Goal: Contribute content

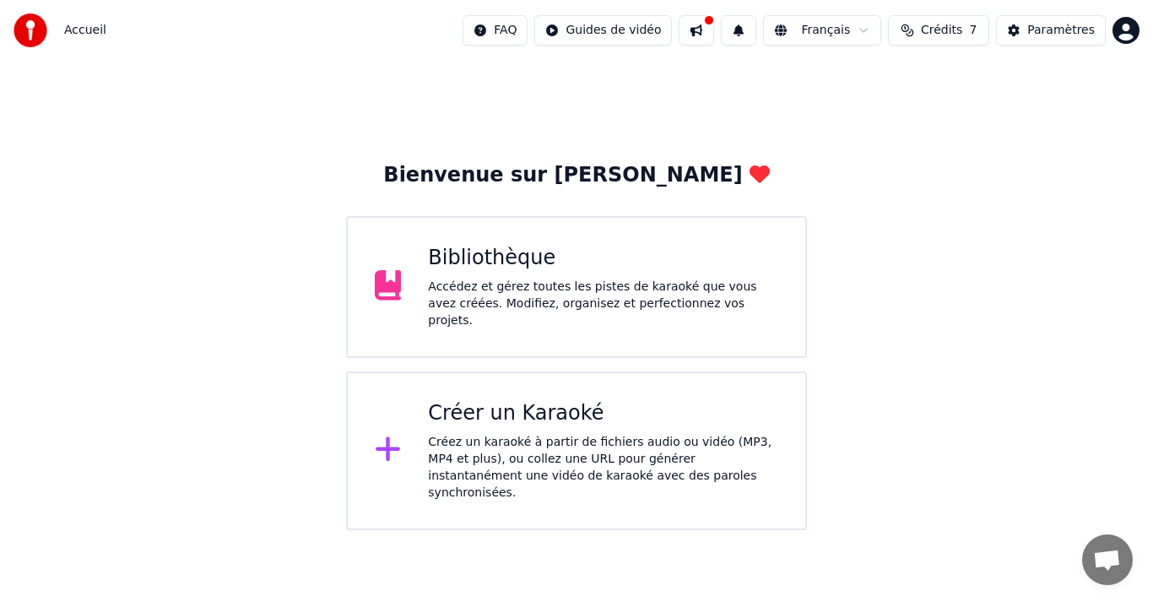
click at [540, 291] on div "Accédez et gérez toutes les pistes de karaoké que vous avez créées. Modifiez, o…" at bounding box center [603, 304] width 350 height 51
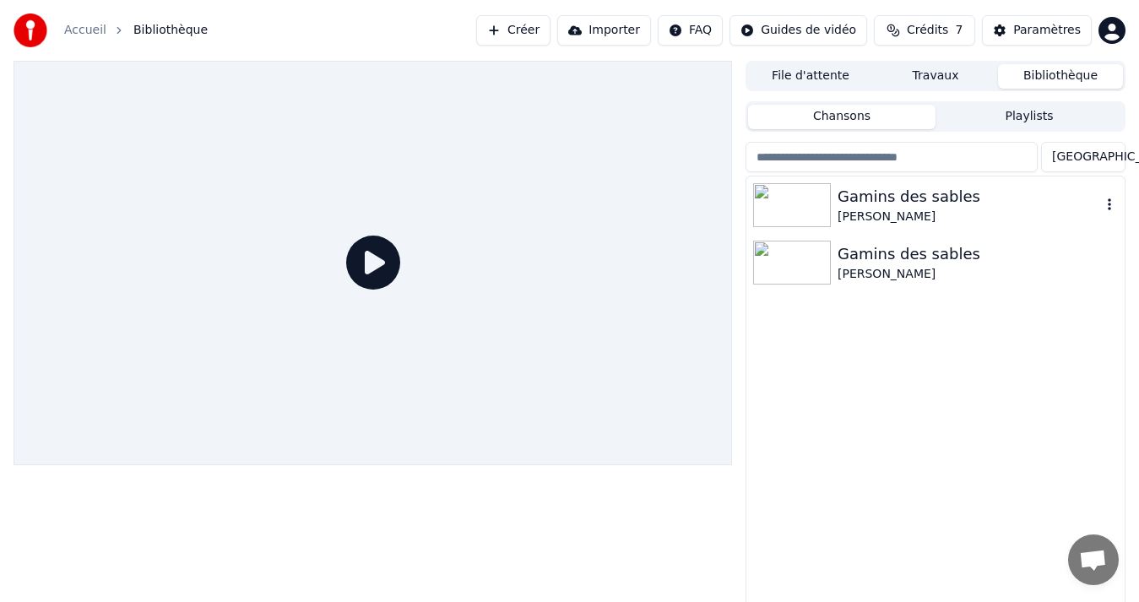
click at [881, 206] on div "Gamins des sables" at bounding box center [969, 197] width 263 height 24
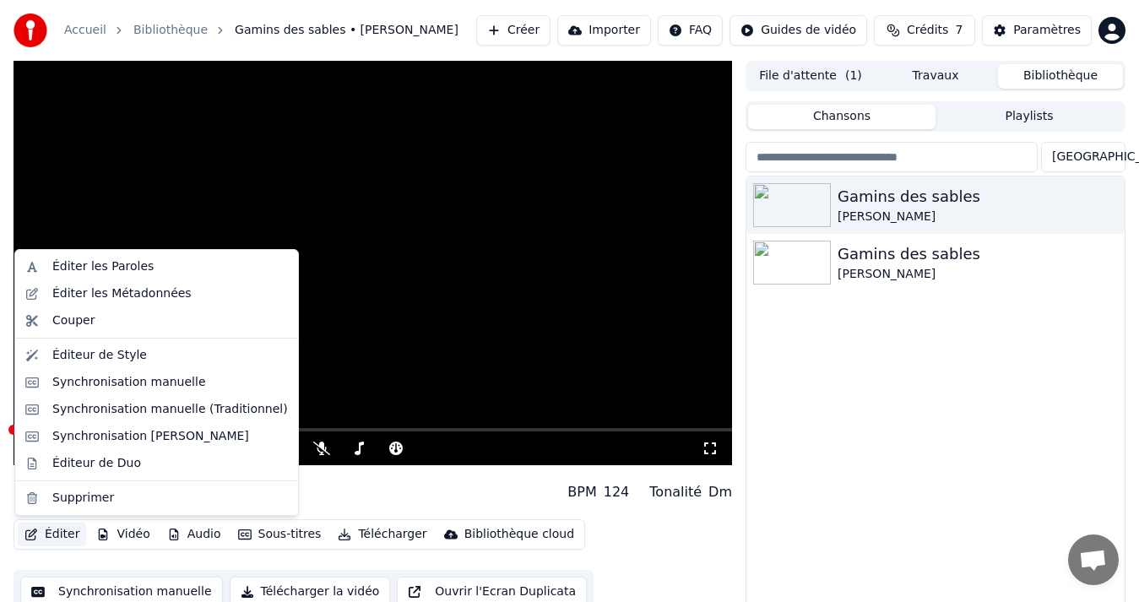
click at [51, 535] on button "Éditer" at bounding box center [52, 535] width 68 height 24
click at [92, 264] on div "Éditer les Paroles" at bounding box center [102, 266] width 101 height 17
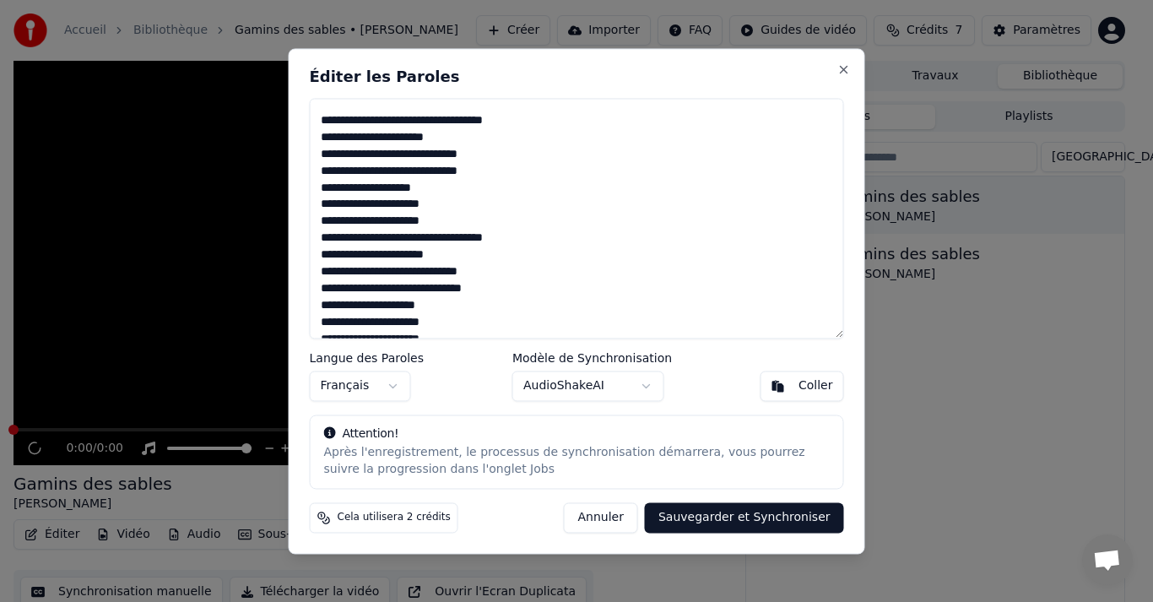
scroll to position [1108, 0]
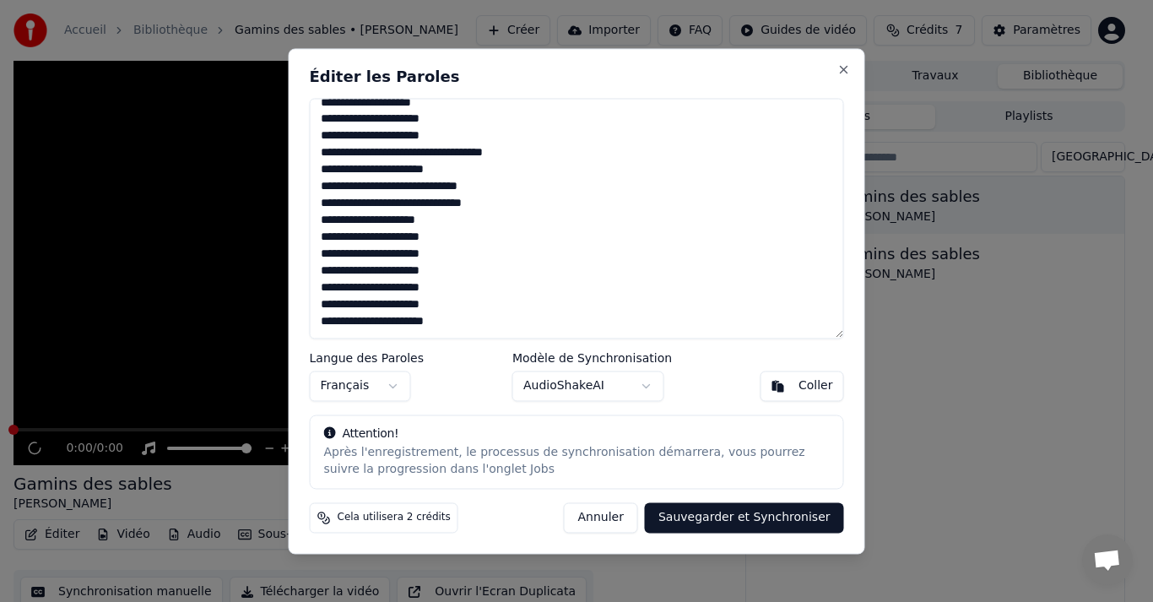
drag, startPoint x: 320, startPoint y: 119, endPoint x: 485, endPoint y: 306, distance: 250.0
click at [485, 306] on textarea at bounding box center [577, 218] width 534 height 241
click at [599, 270] on textarea at bounding box center [577, 218] width 534 height 241
drag, startPoint x: 454, startPoint y: 306, endPoint x: 405, endPoint y: 254, distance: 71.1
click at [405, 254] on textarea at bounding box center [577, 218] width 534 height 241
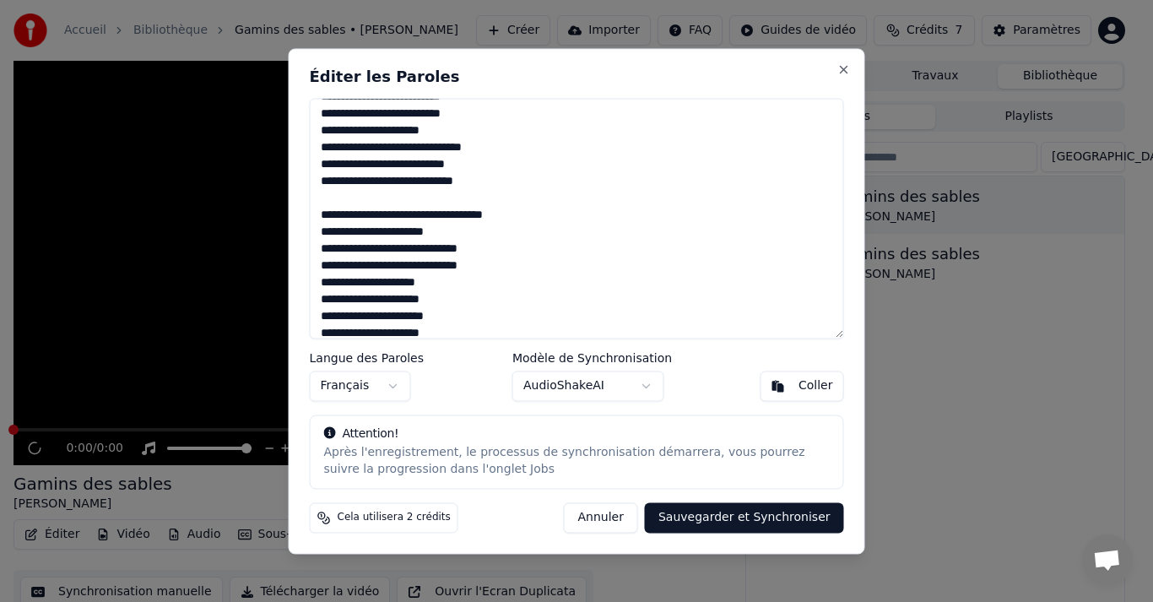
scroll to position [0, 0]
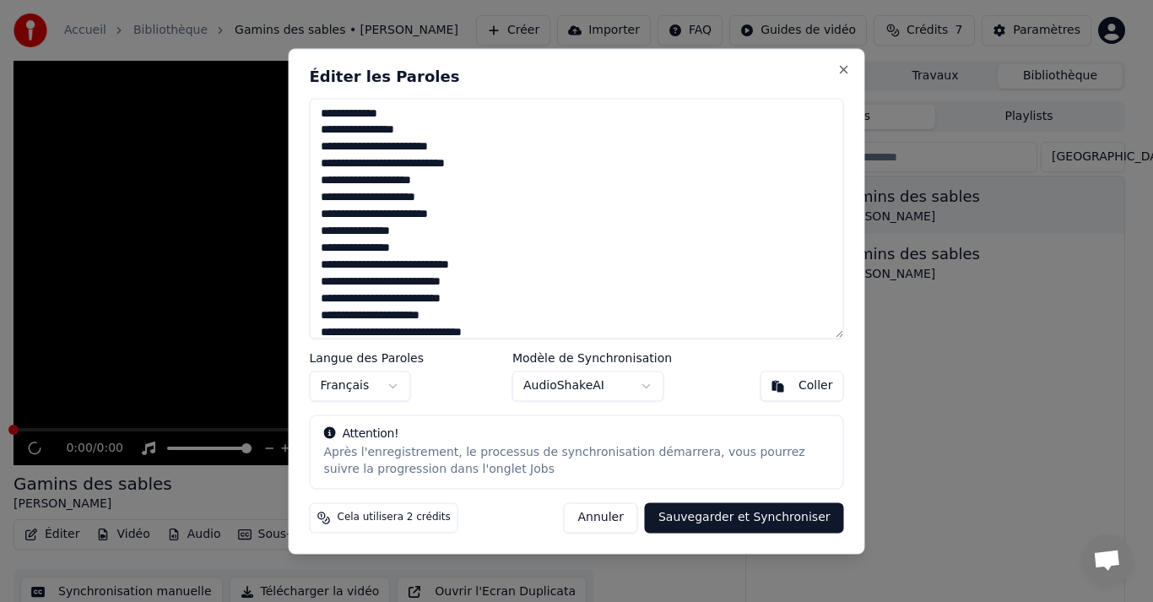
drag, startPoint x: 462, startPoint y: 311, endPoint x: 324, endPoint y: 113, distance: 240.8
click at [324, 113] on textarea at bounding box center [577, 218] width 534 height 241
